Goal: Task Accomplishment & Management: Use online tool/utility

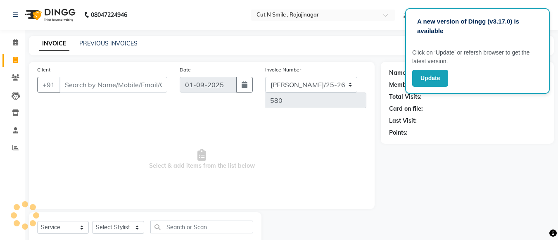
select select "service"
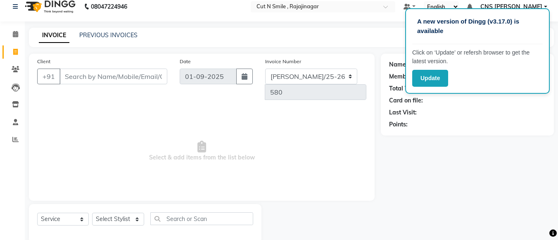
scroll to position [8, 0]
click at [106, 80] on input "Client" at bounding box center [114, 77] width 108 height 16
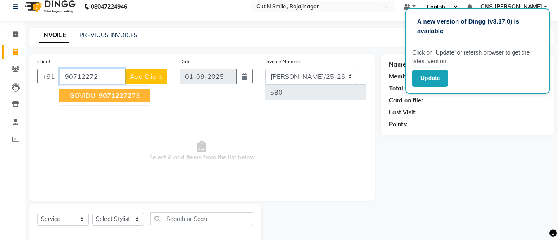
click at [109, 92] on span "90712272" at bounding box center [115, 95] width 33 height 8
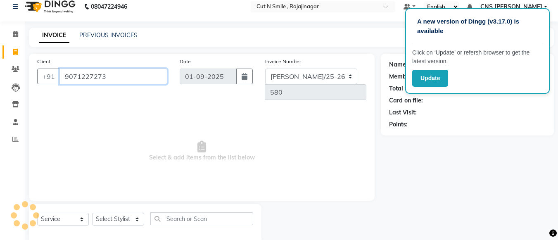
type input "9071227273"
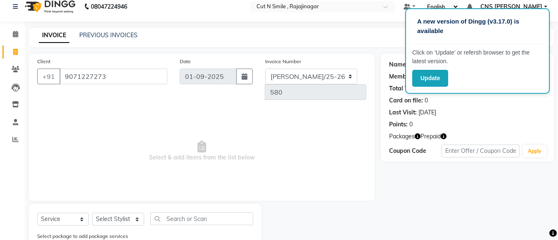
click at [419, 137] on icon "button" at bounding box center [418, 136] width 6 height 6
click at [447, 137] on icon "button" at bounding box center [444, 136] width 6 height 6
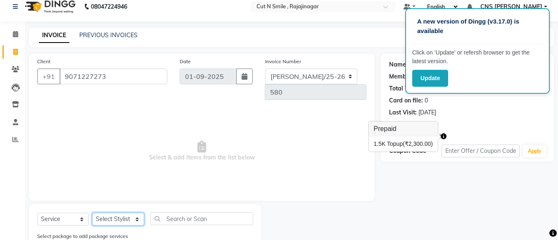
click at [123, 213] on select "Select Stylist [PERSON_NAME] Ammu 3R [PERSON_NAME] VN [PERSON_NAME] 3R [PERSON_…" at bounding box center [118, 219] width 52 height 13
select select "76423"
click at [92, 213] on select "Select Stylist [PERSON_NAME] Ammu 3R [PERSON_NAME] VN [PERSON_NAME] 3R [PERSON_…" at bounding box center [118, 219] width 52 height 13
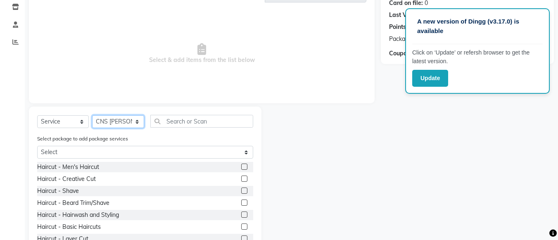
scroll to position [119, 0]
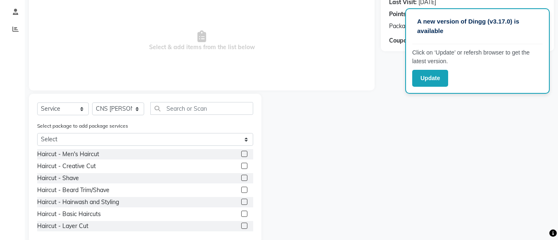
click at [241, 163] on label at bounding box center [244, 166] width 6 height 6
click at [241, 164] on input "checkbox" at bounding box center [243, 166] width 5 height 5
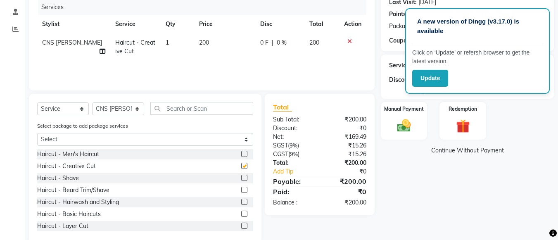
checkbox input "false"
click at [241, 187] on label at bounding box center [244, 190] width 6 height 6
click at [241, 188] on input "checkbox" at bounding box center [243, 190] width 5 height 5
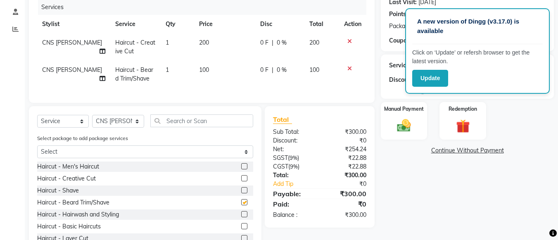
checkbox input "false"
click at [241, 175] on label at bounding box center [244, 178] width 6 height 6
click at [241, 176] on input "checkbox" at bounding box center [243, 178] width 5 height 5
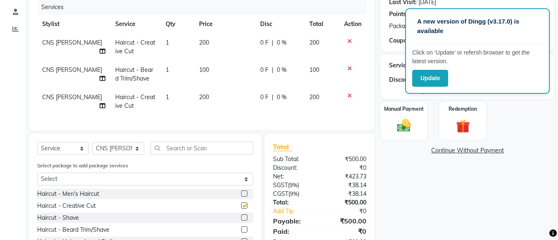
checkbox input "false"
click at [241, 226] on label at bounding box center [244, 229] width 6 height 6
click at [241, 227] on input "checkbox" at bounding box center [243, 229] width 5 height 5
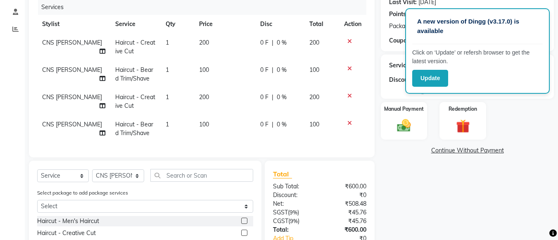
checkbox input "false"
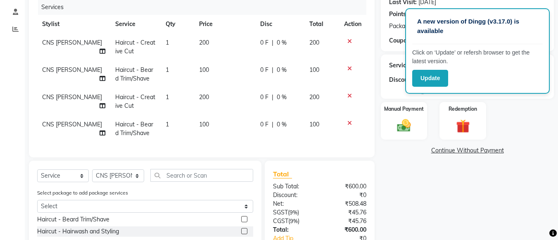
scroll to position [38, 0]
click at [241, 228] on label at bounding box center [244, 231] width 6 height 6
click at [241, 228] on input "checkbox" at bounding box center [243, 230] width 5 height 5
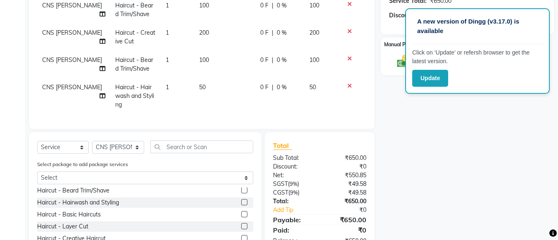
scroll to position [184, 0]
click at [241, 198] on label at bounding box center [244, 201] width 6 height 6
click at [241, 199] on input "checkbox" at bounding box center [243, 201] width 5 height 5
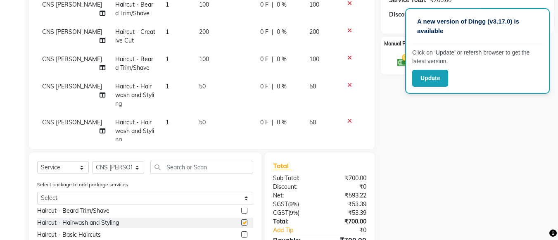
checkbox input "false"
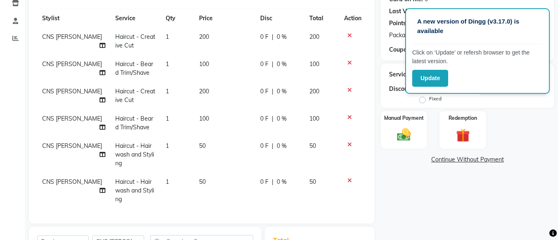
scroll to position [111, 0]
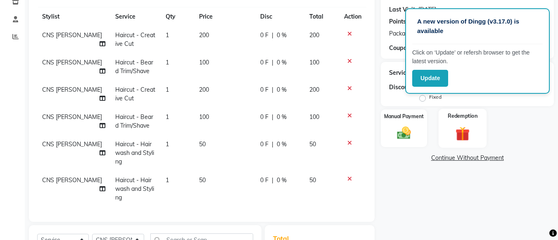
click at [471, 119] on label "Redemption" at bounding box center [463, 116] width 30 height 8
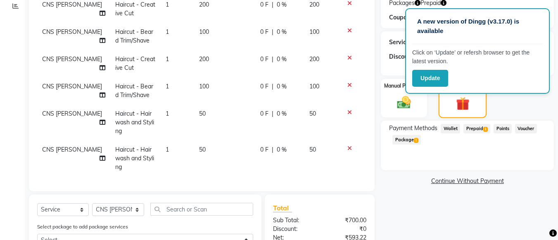
scroll to position [141, 0]
click at [475, 128] on span "Prepaid 1" at bounding box center [477, 129] width 27 height 10
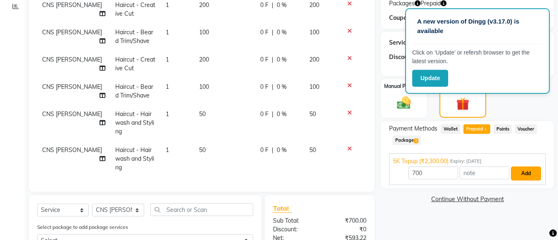
click at [524, 174] on button "Add" at bounding box center [526, 174] width 30 height 14
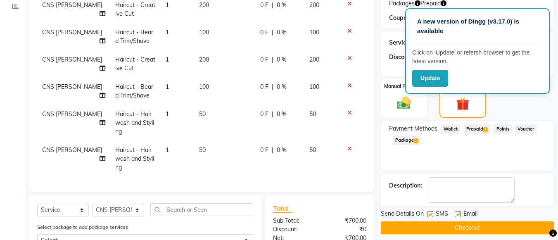
scroll to position [243, 0]
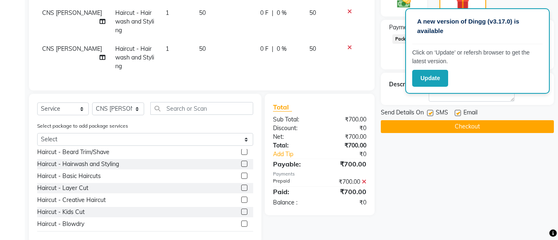
click at [481, 129] on button "Checkout" at bounding box center [467, 126] width 173 height 13
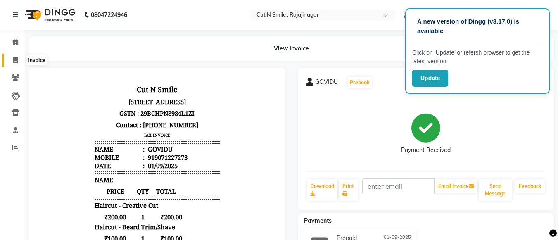
click at [18, 62] on icon at bounding box center [15, 60] width 5 height 6
select select "service"
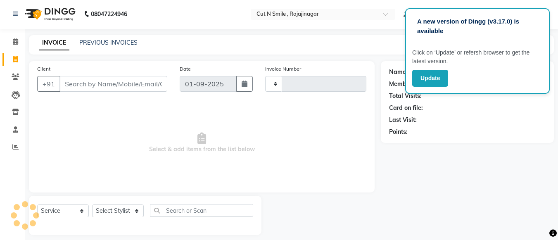
type input "124"
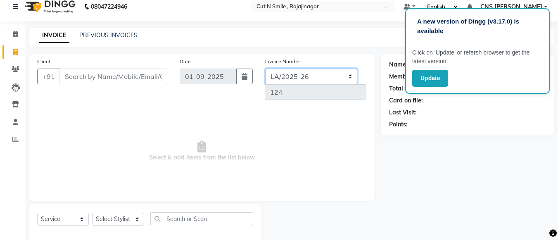
drag, startPoint x: 312, startPoint y: 77, endPoint x: 294, endPoint y: 90, distance: 22.1
click at [294, 90] on div "Invoice Number [PERSON_NAME]/25-26 LA/2025-26 SH/25 CH/25 SA/25 124" at bounding box center [316, 82] width 114 height 50
select select "8154"
click at [265, 69] on select "[PERSON_NAME]/25-26 LA/2025-26 SH/25 CH/25 SA/25" at bounding box center [311, 77] width 92 height 16
type input "581"
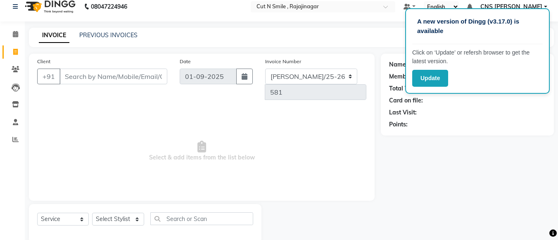
click at [300, 110] on span "Select & add items from the list below" at bounding box center [201, 151] width 329 height 83
